Goal: Task Accomplishment & Management: Manage account settings

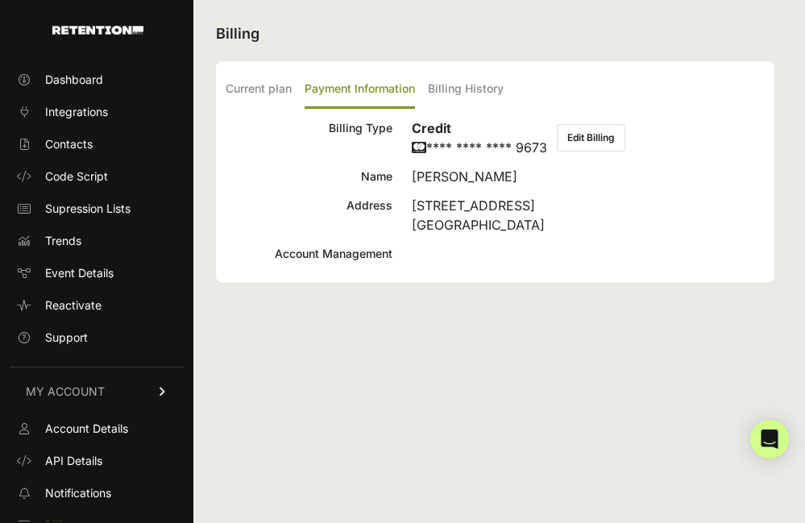
scroll to position [81, 0]
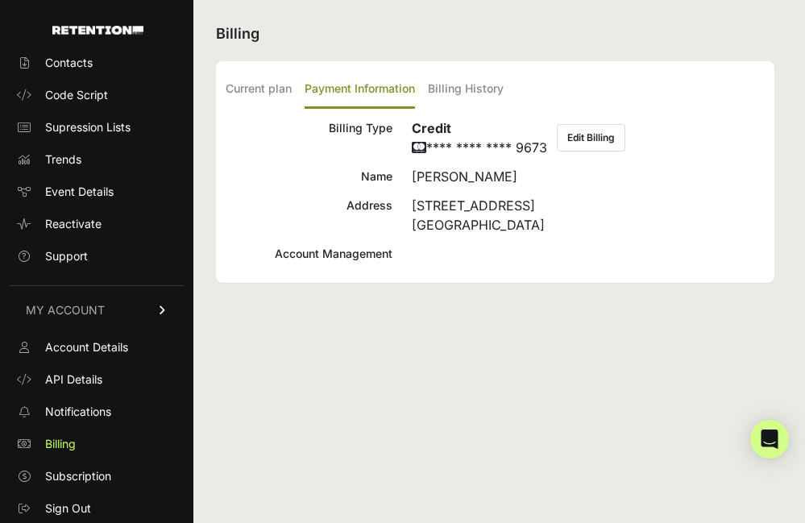
click at [65, 461] on ul "Account Details API Details Notifications Billing Subscription Sign Out" at bounding box center [97, 427] width 174 height 187
click at [81, 466] on link "Subscription" at bounding box center [97, 476] width 174 height 26
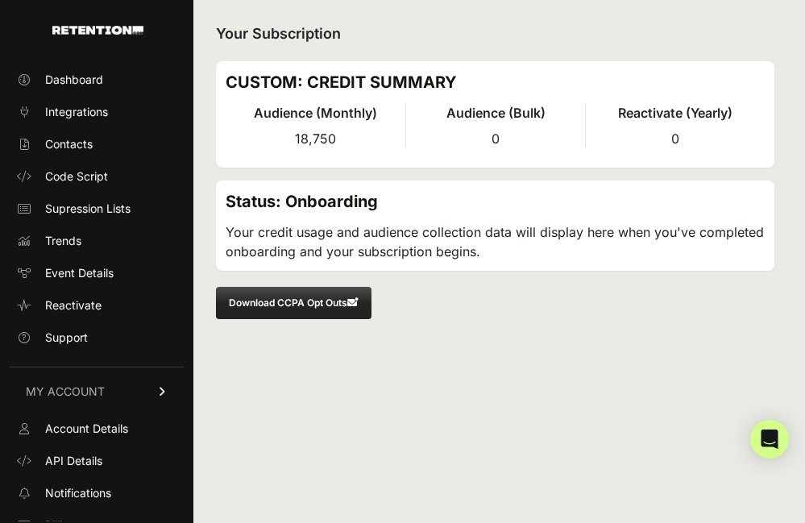
scroll to position [81, 0]
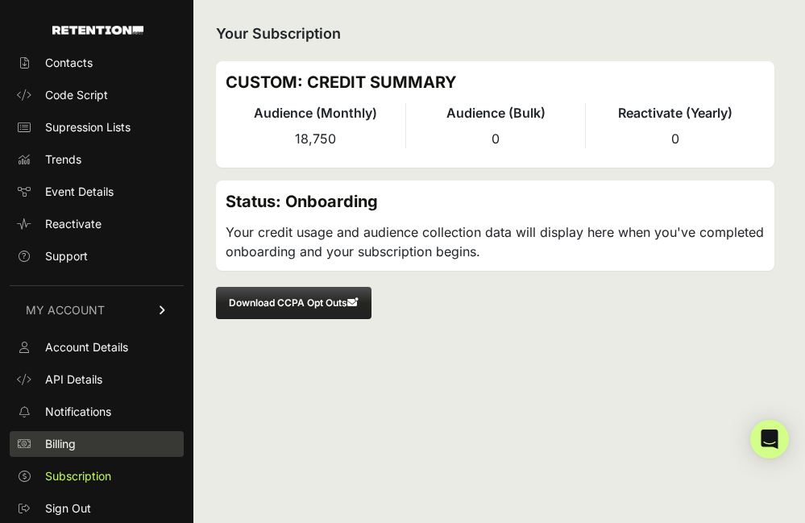
click at [60, 444] on span "Billing" at bounding box center [60, 444] width 31 height 16
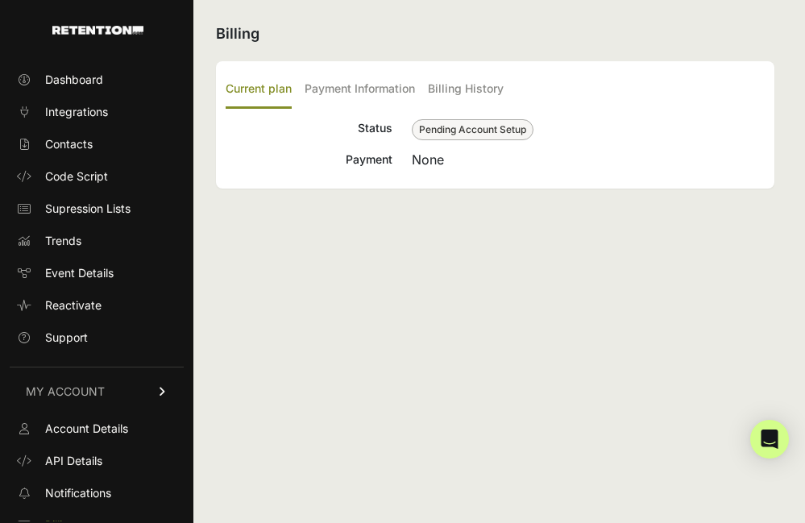
scroll to position [81, 0]
